Goal: Task Accomplishment & Management: Use online tool/utility

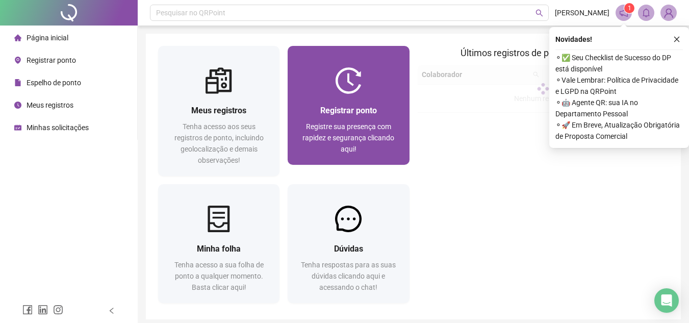
click at [308, 91] on div at bounding box center [348, 80] width 121 height 27
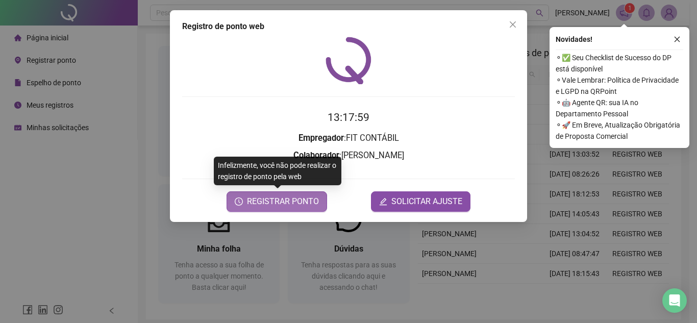
click at [301, 204] on span "REGISTRAR PONTO" at bounding box center [283, 201] width 72 height 12
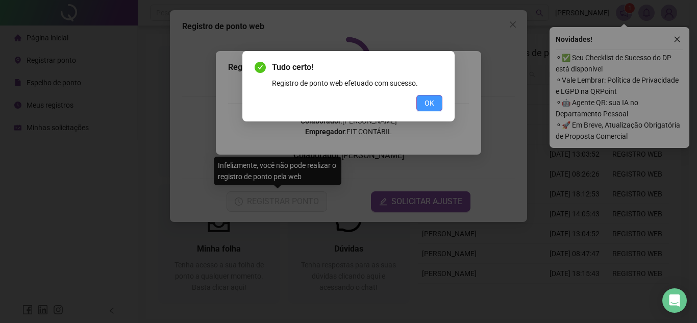
click at [428, 101] on span "OK" at bounding box center [430, 102] width 10 height 11
